Goal: Task Accomplishment & Management: Use online tool/utility

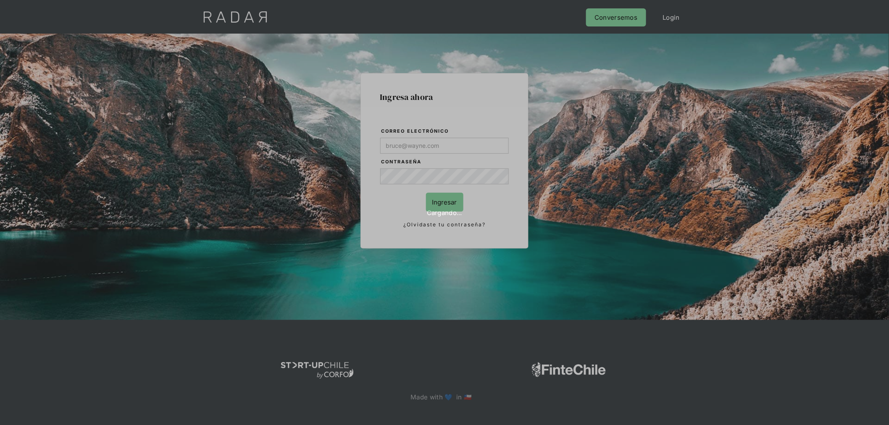
type input "jose.chacon@prontopaga.com"
